Goal: Task Accomplishment & Management: Manage account settings

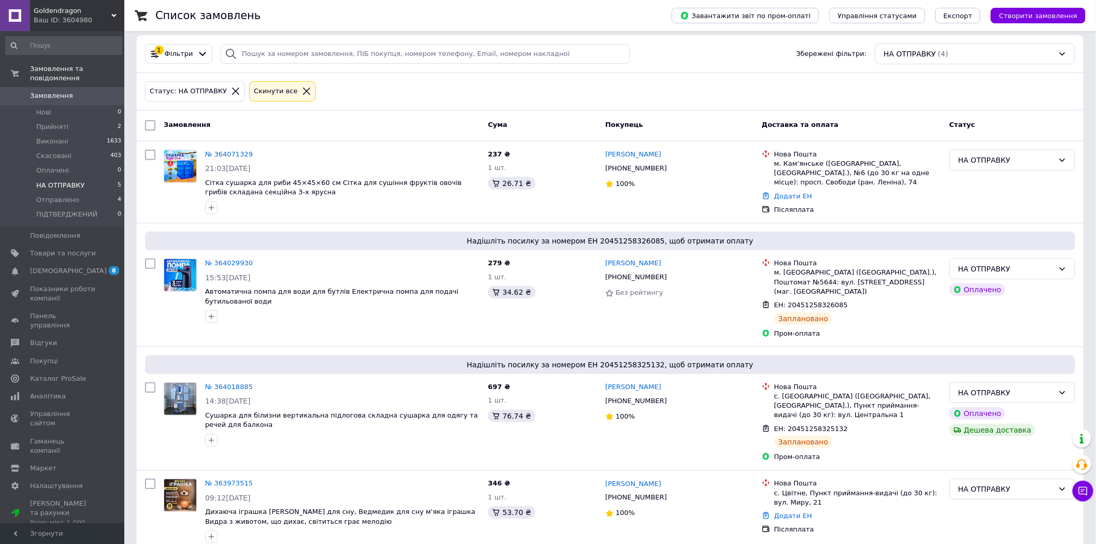
click at [43, 91] on span "Замовлення" at bounding box center [51, 95] width 43 height 9
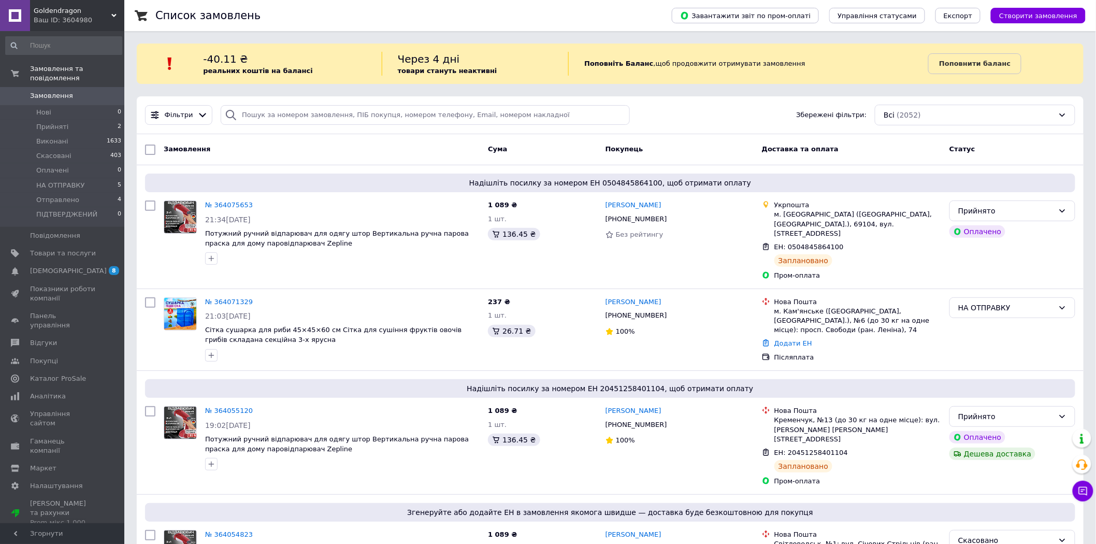
click at [71, 91] on span "Замовлення" at bounding box center [63, 95] width 66 height 9
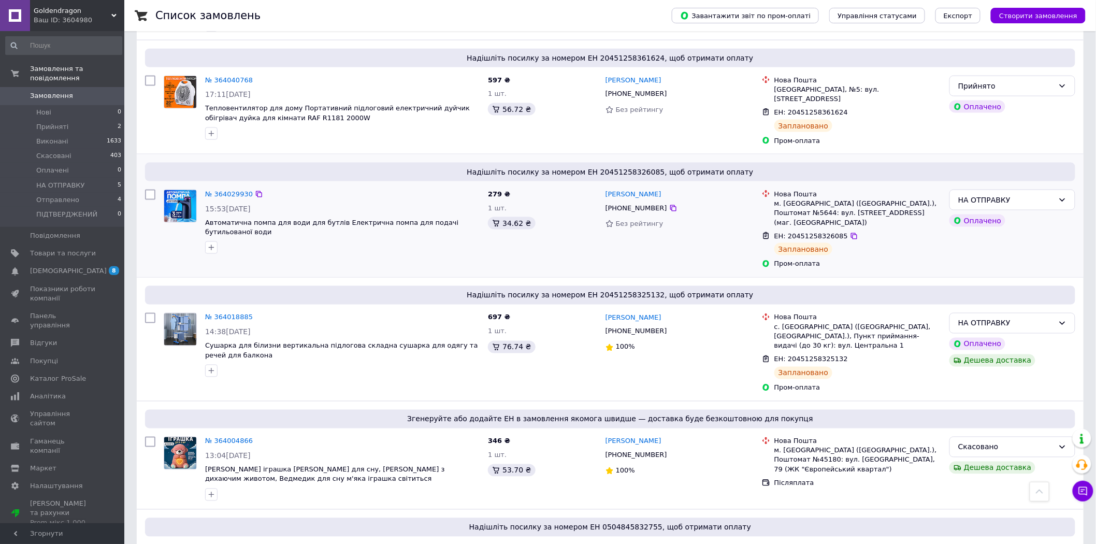
scroll to position [575, 0]
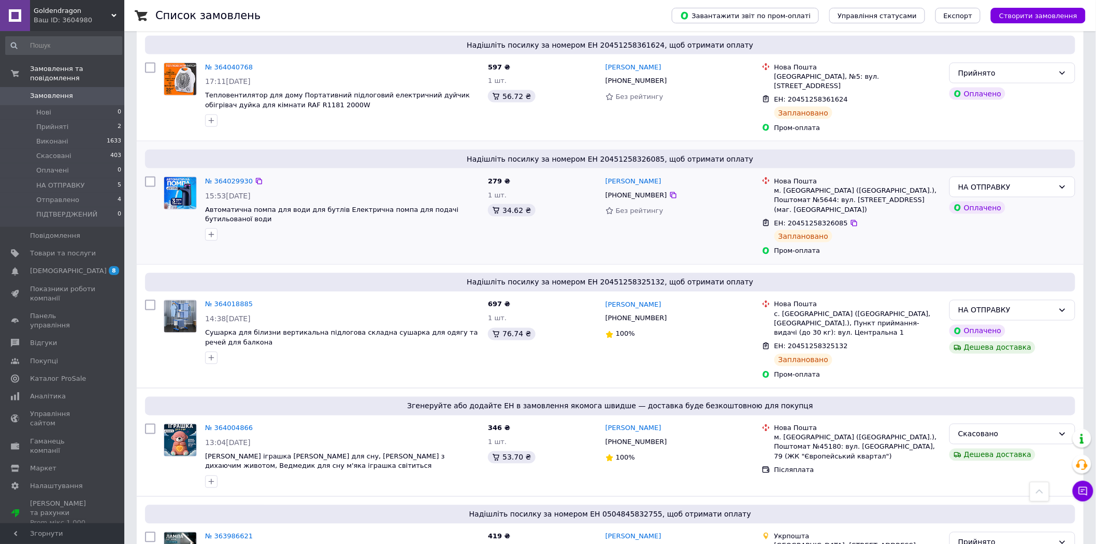
click at [1038, 206] on div "НА ОТПРАВКУ Оплачено" at bounding box center [1012, 216] width 134 height 88
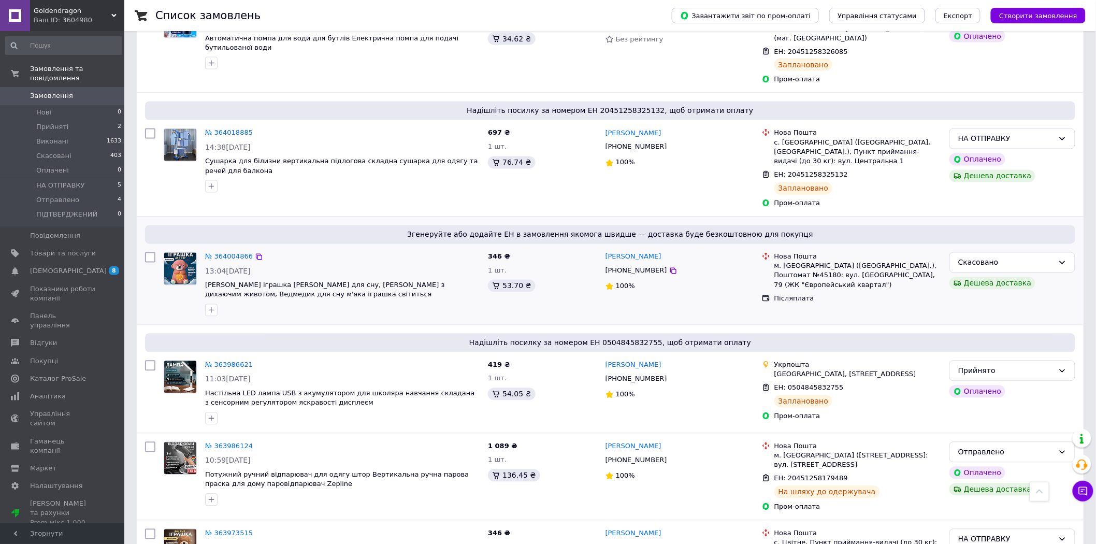
scroll to position [748, 0]
click at [215, 252] on link "№ 364004866" at bounding box center [229, 256] width 48 height 8
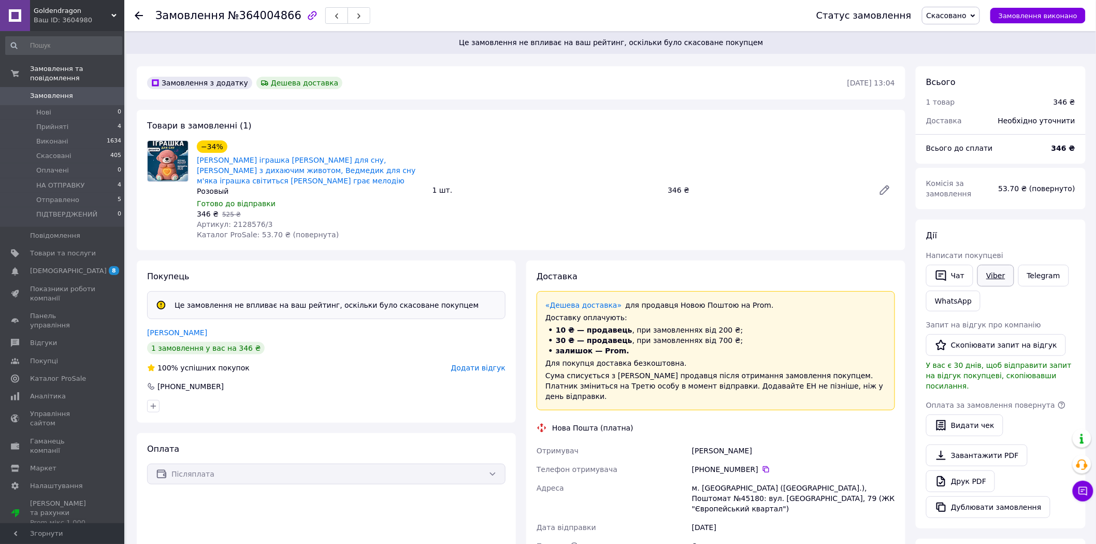
click at [993, 273] on link "Viber" at bounding box center [995, 276] width 36 height 22
click at [439, 513] on div "Оплата Післяплата" at bounding box center [326, 540] width 379 height 215
click at [135, 14] on icon at bounding box center [139, 15] width 8 height 8
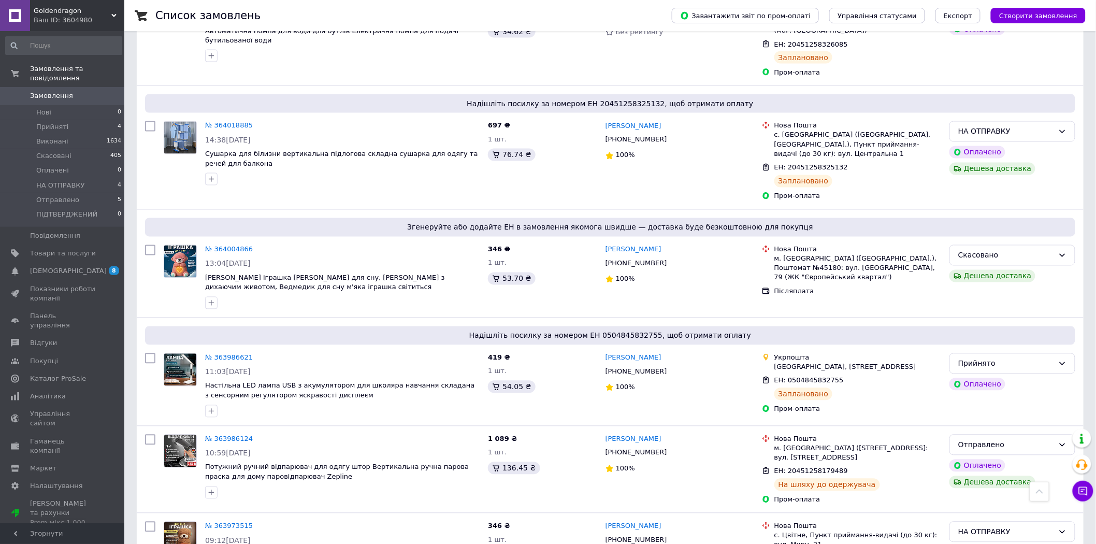
scroll to position [690, 0]
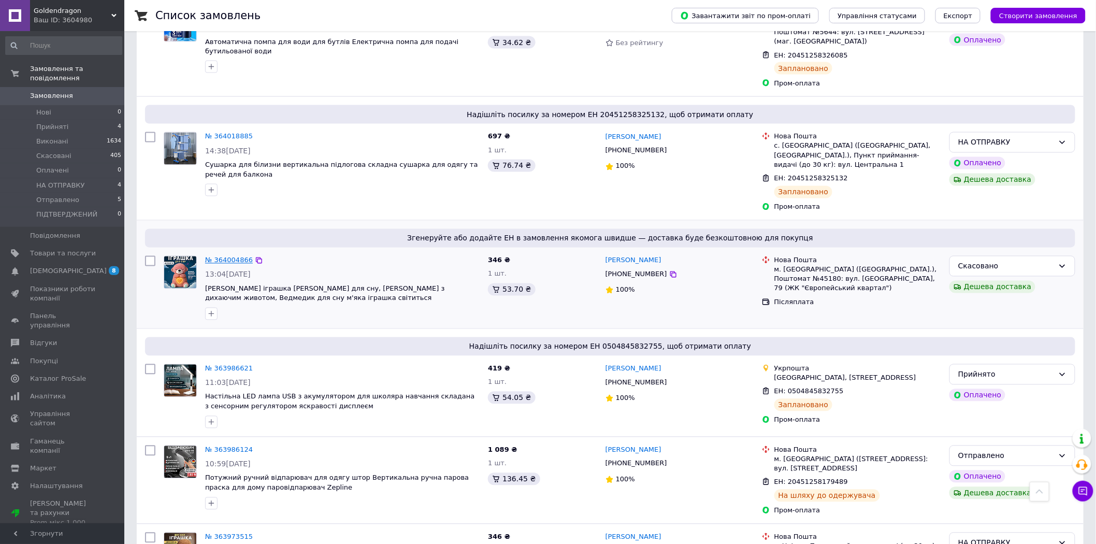
click at [225, 256] on link "№ 364004866" at bounding box center [229, 260] width 48 height 8
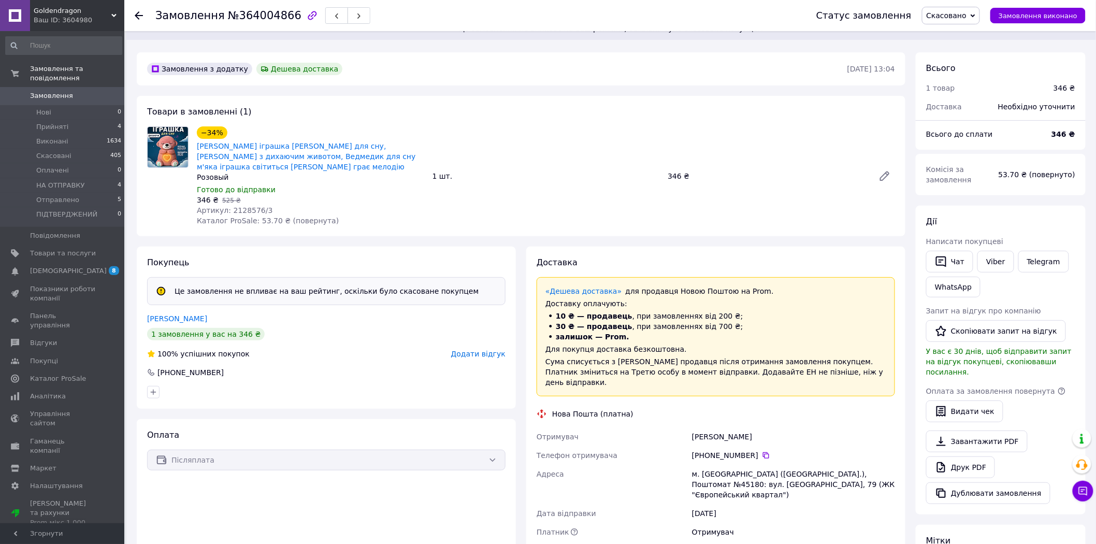
scroll to position [172, 0]
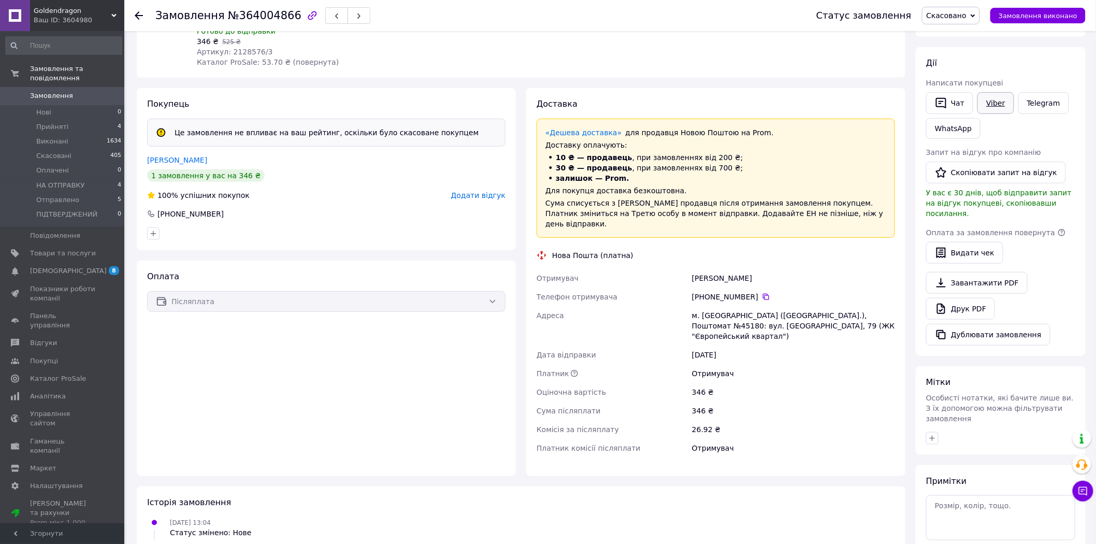
click at [990, 102] on link "Viber" at bounding box center [995, 103] width 36 height 22
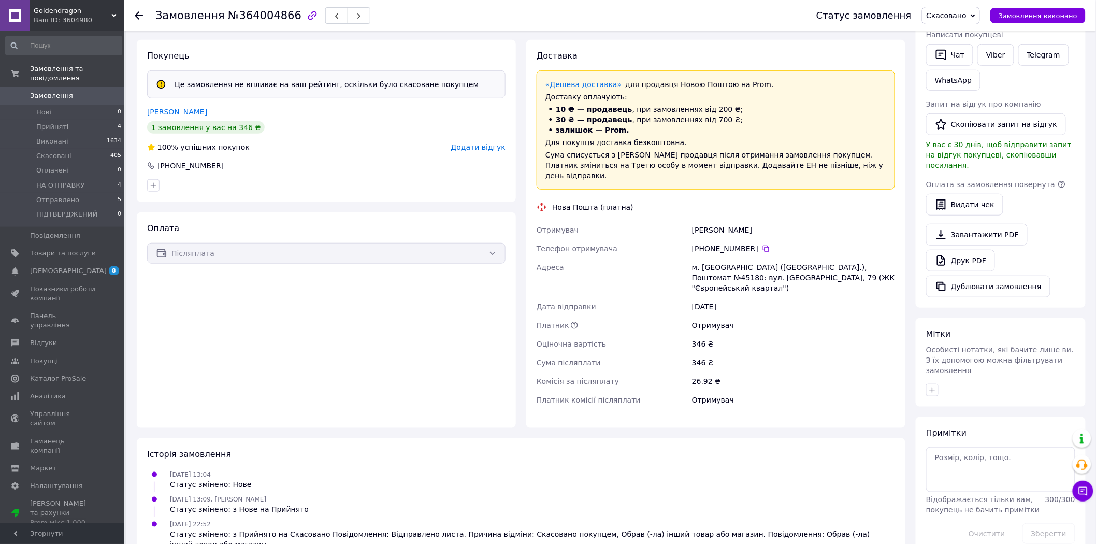
scroll to position [221, 0]
click at [185, 314] on div "Оплата Післяплата" at bounding box center [326, 319] width 379 height 215
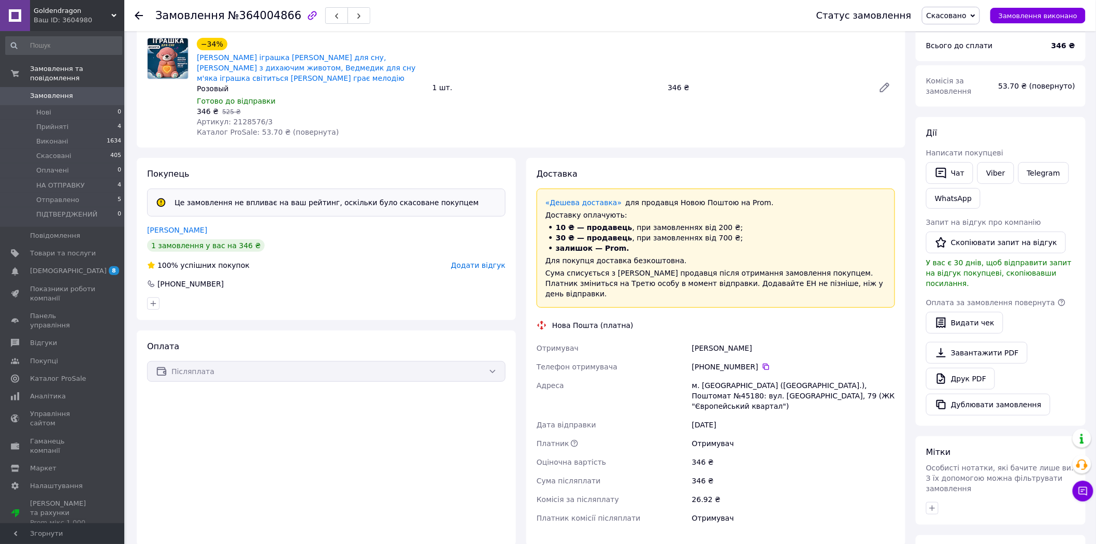
scroll to position [0, 0]
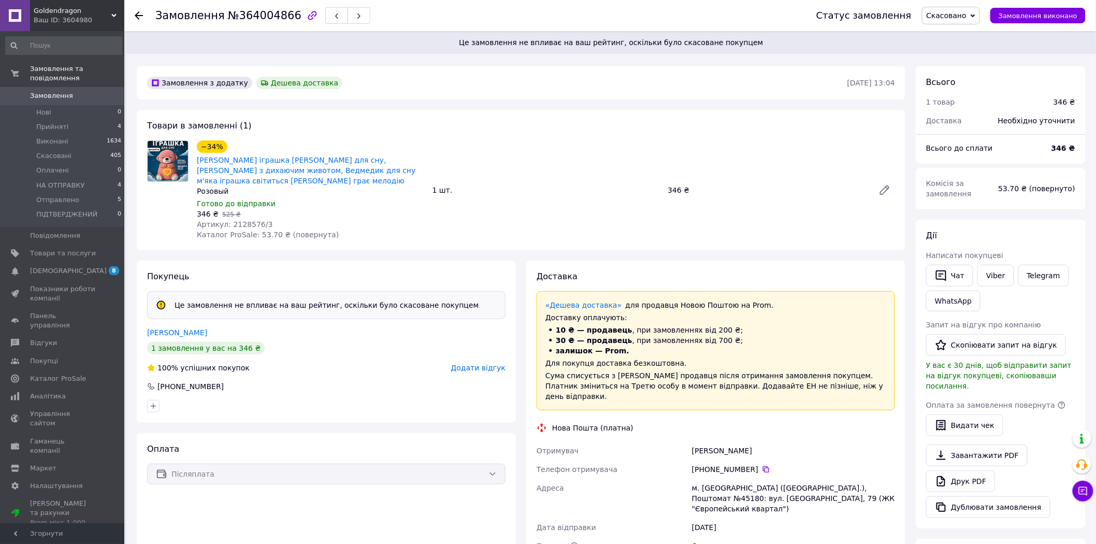
click at [54, 87] on link "Замовлення 0" at bounding box center [63, 96] width 127 height 18
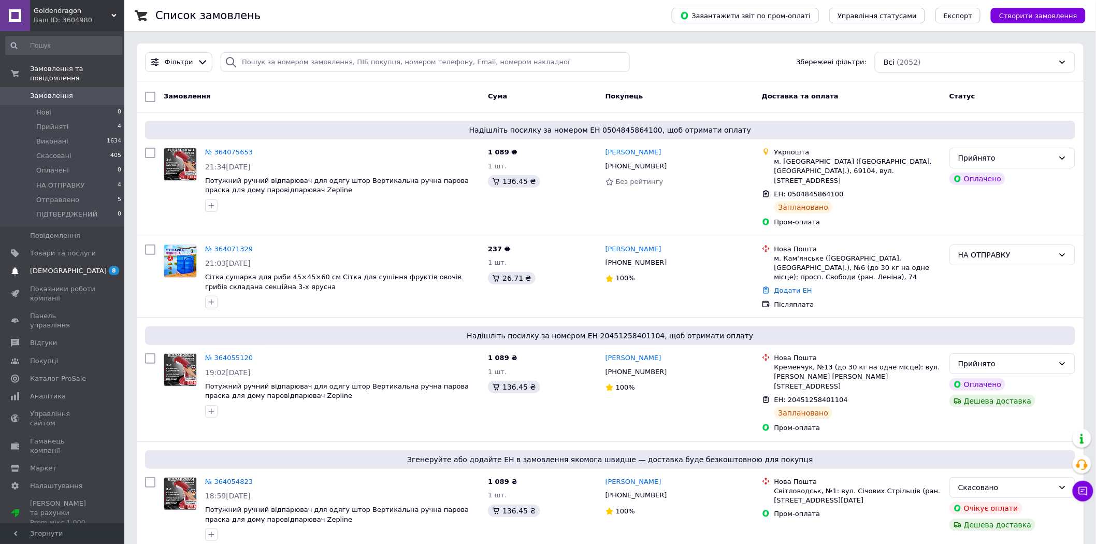
click at [53, 266] on span "[DEMOGRAPHIC_DATA]" at bounding box center [68, 270] width 77 height 9
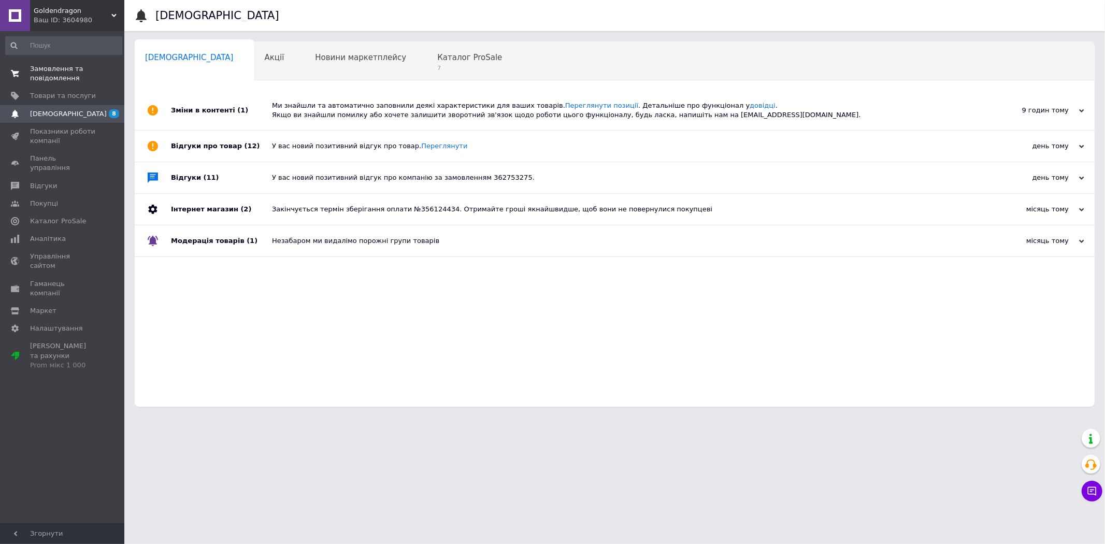
click at [49, 69] on span "Замовлення та повідомлення" at bounding box center [63, 73] width 66 height 19
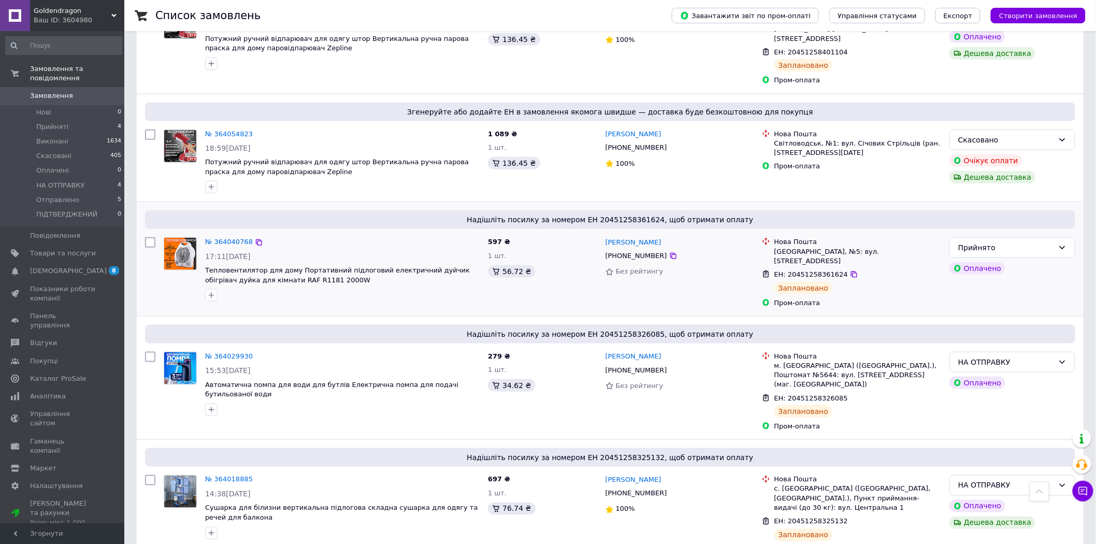
scroll to position [460, 0]
